Goal: Task Accomplishment & Management: Use online tool/utility

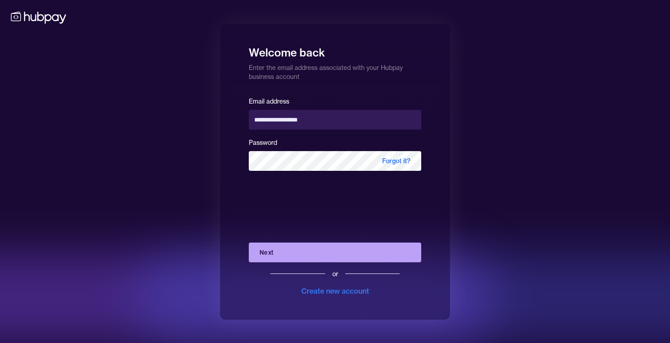
click at [342, 247] on button "Next" at bounding box center [335, 253] width 172 height 20
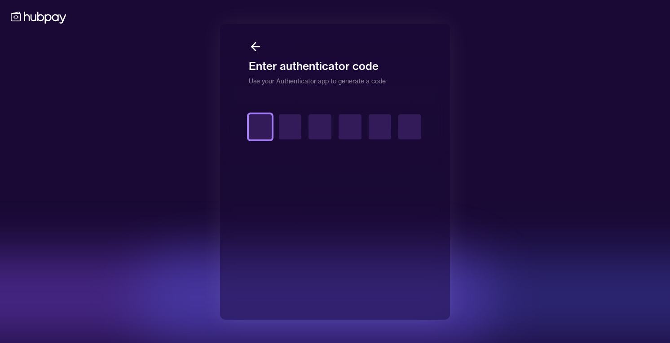
type input "*"
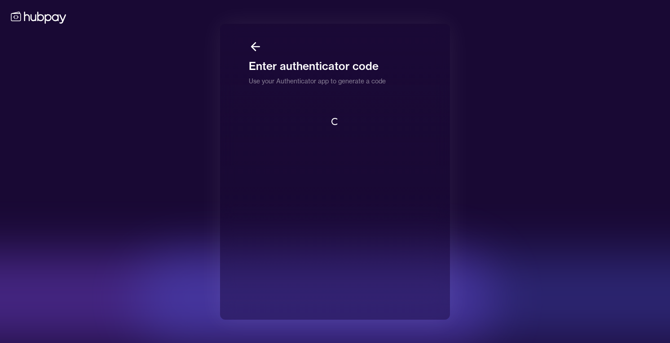
scroll to position [1, 0]
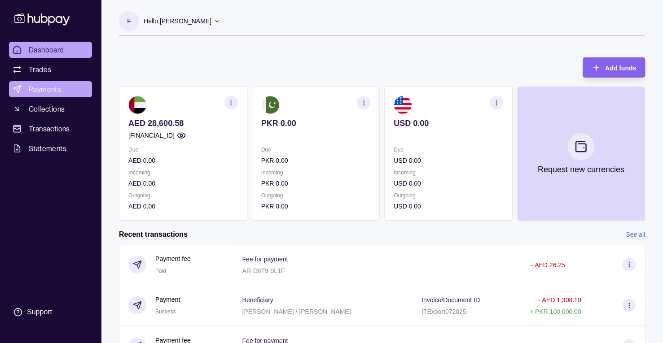
click at [53, 88] on span "Payments" at bounding box center [45, 89] width 32 height 11
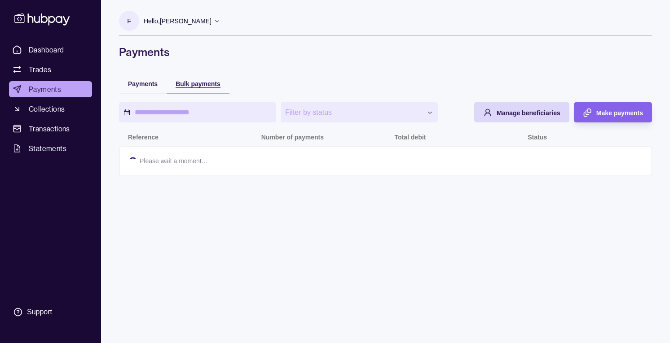
click at [189, 84] on span "Bulk payments" at bounding box center [198, 83] width 45 height 7
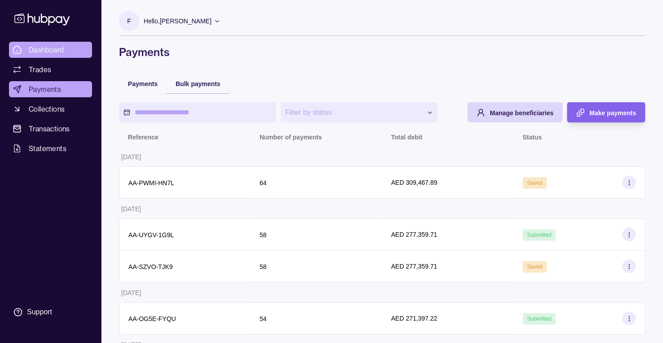
click at [45, 51] on span "Dashboard" at bounding box center [46, 49] width 35 height 11
